Goal: Information Seeking & Learning: Learn about a topic

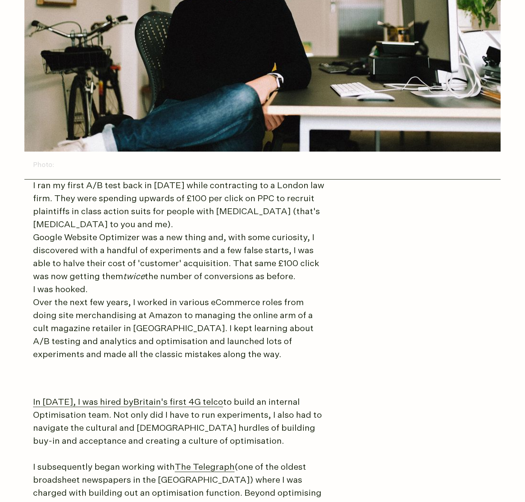
scroll to position [408, 0]
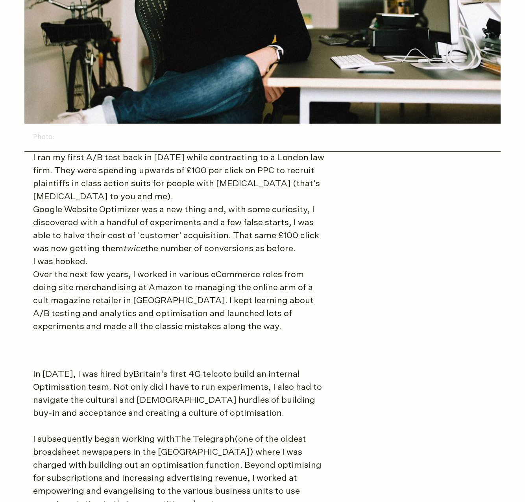
click at [181, 306] on p "Over the next few years, I worked in various eCommerce roles from doing site me…" at bounding box center [180, 301] width 295 height 65
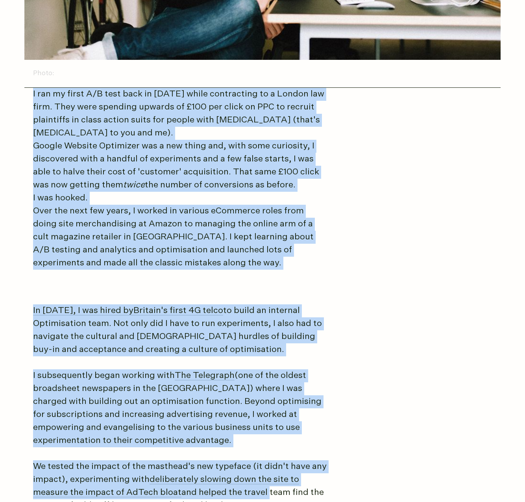
scroll to position [475, 0]
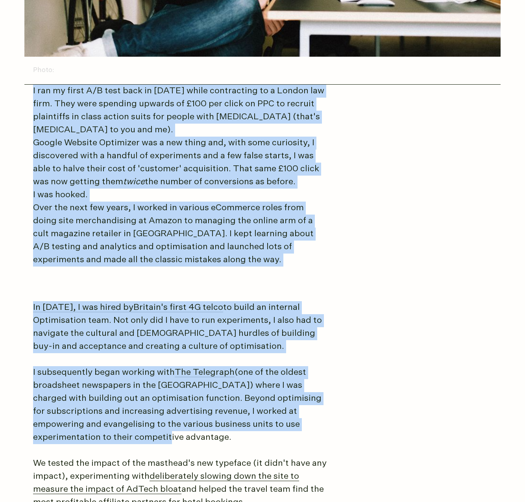
drag, startPoint x: 28, startPoint y: 157, endPoint x: 227, endPoint y: 438, distance: 344.9
copy article "I ran my first A/B test back in 2008 while contracting to a London law firm. Th…"
